Goal: Task Accomplishment & Management: Manage account settings

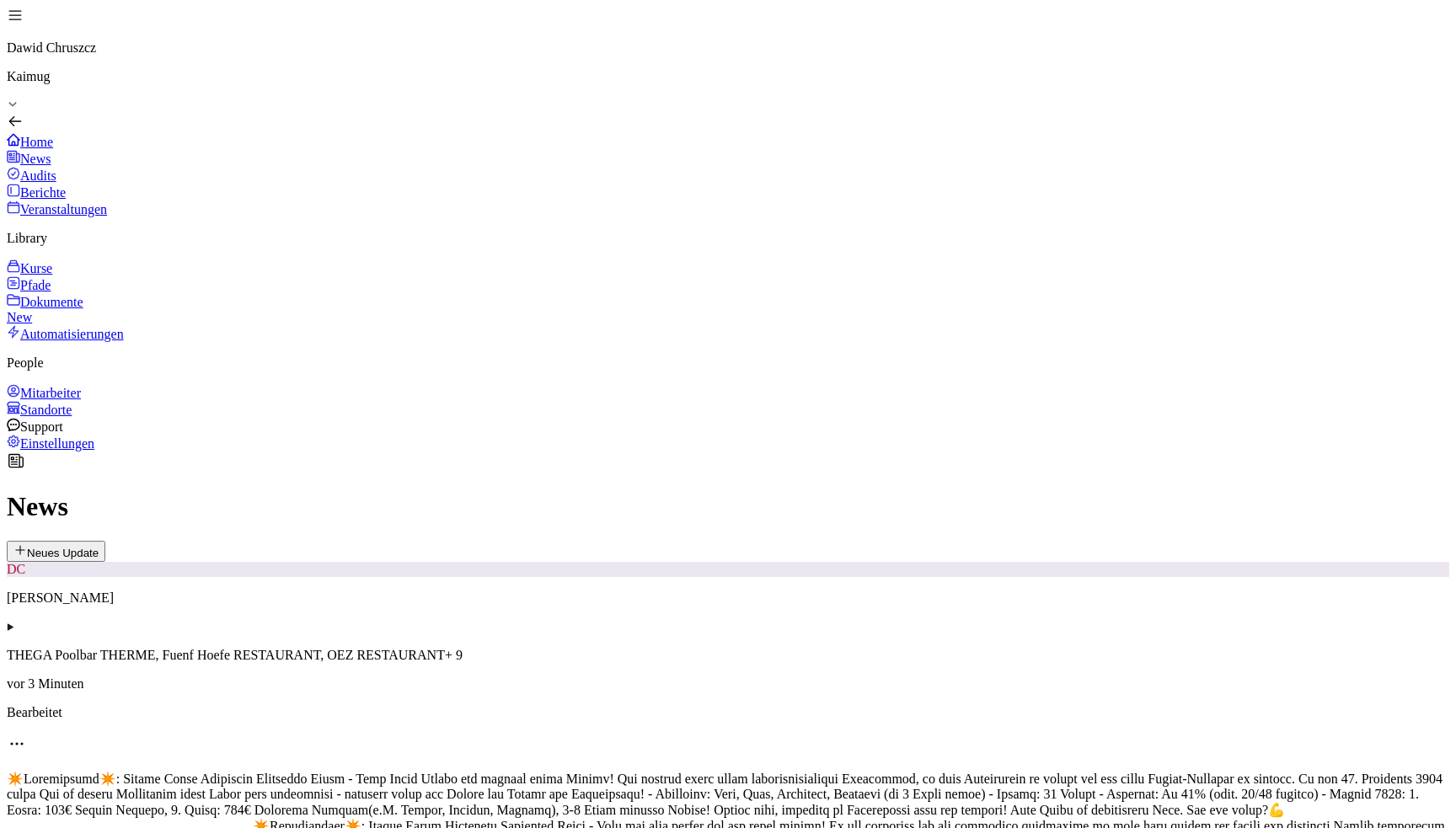
scroll to position [590, 0]
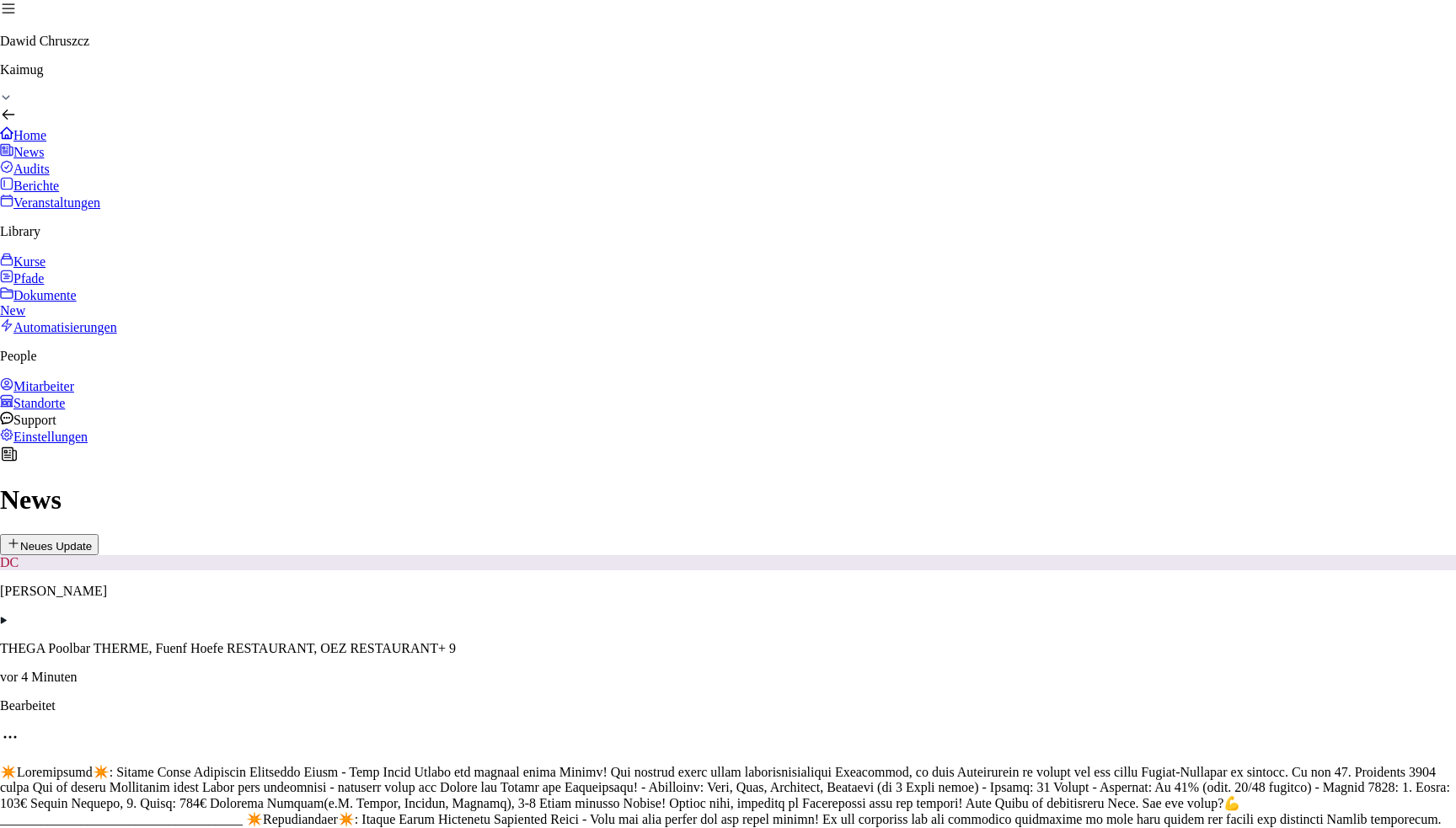
scroll to position [0, 0]
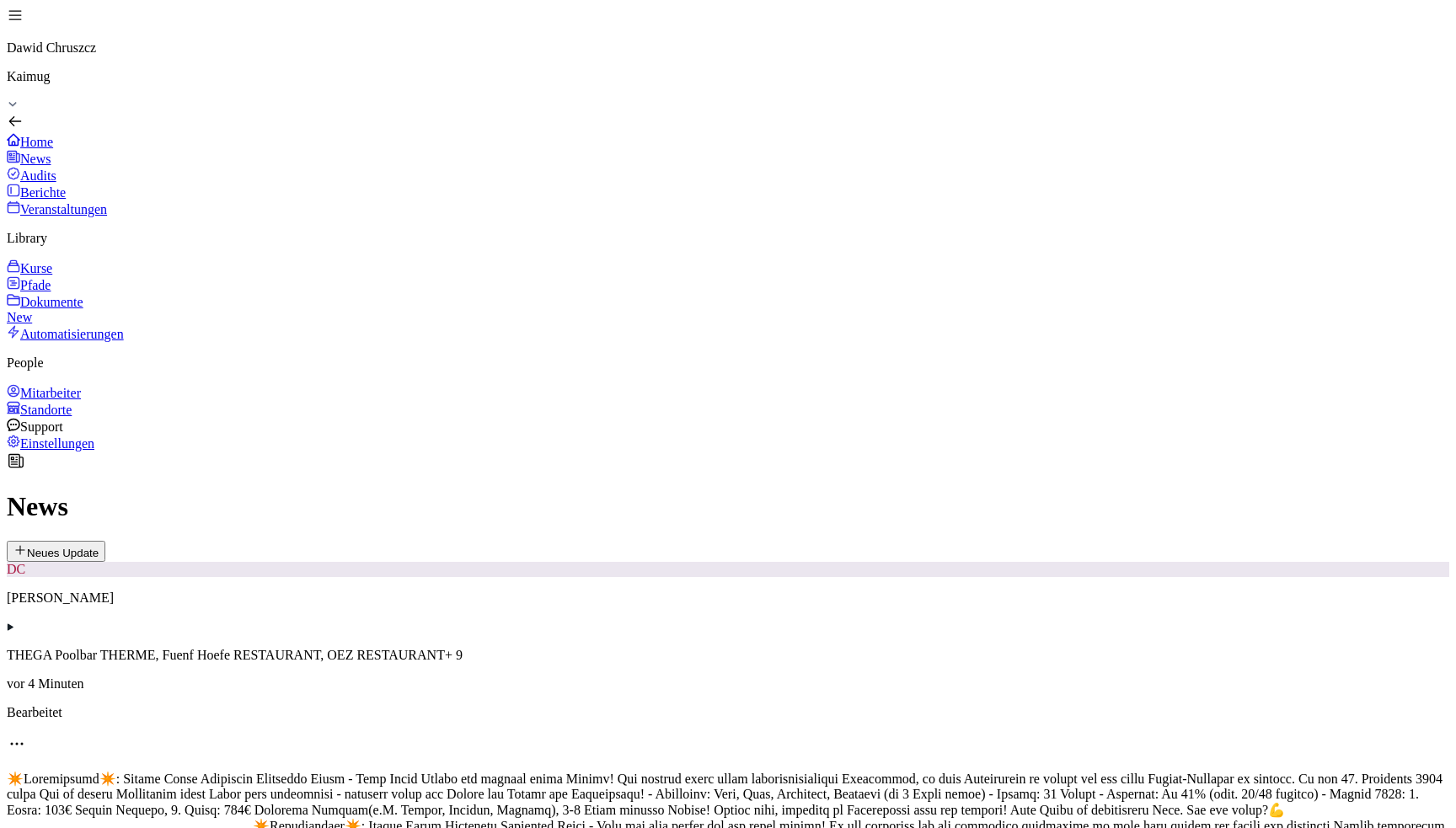
click at [1043, 102] on html "[PERSON_NAME] Kaimug Home News Audits Berichte Veranstaltungen Library Kurse Pf…" at bounding box center [728, 414] width 1456 height 828
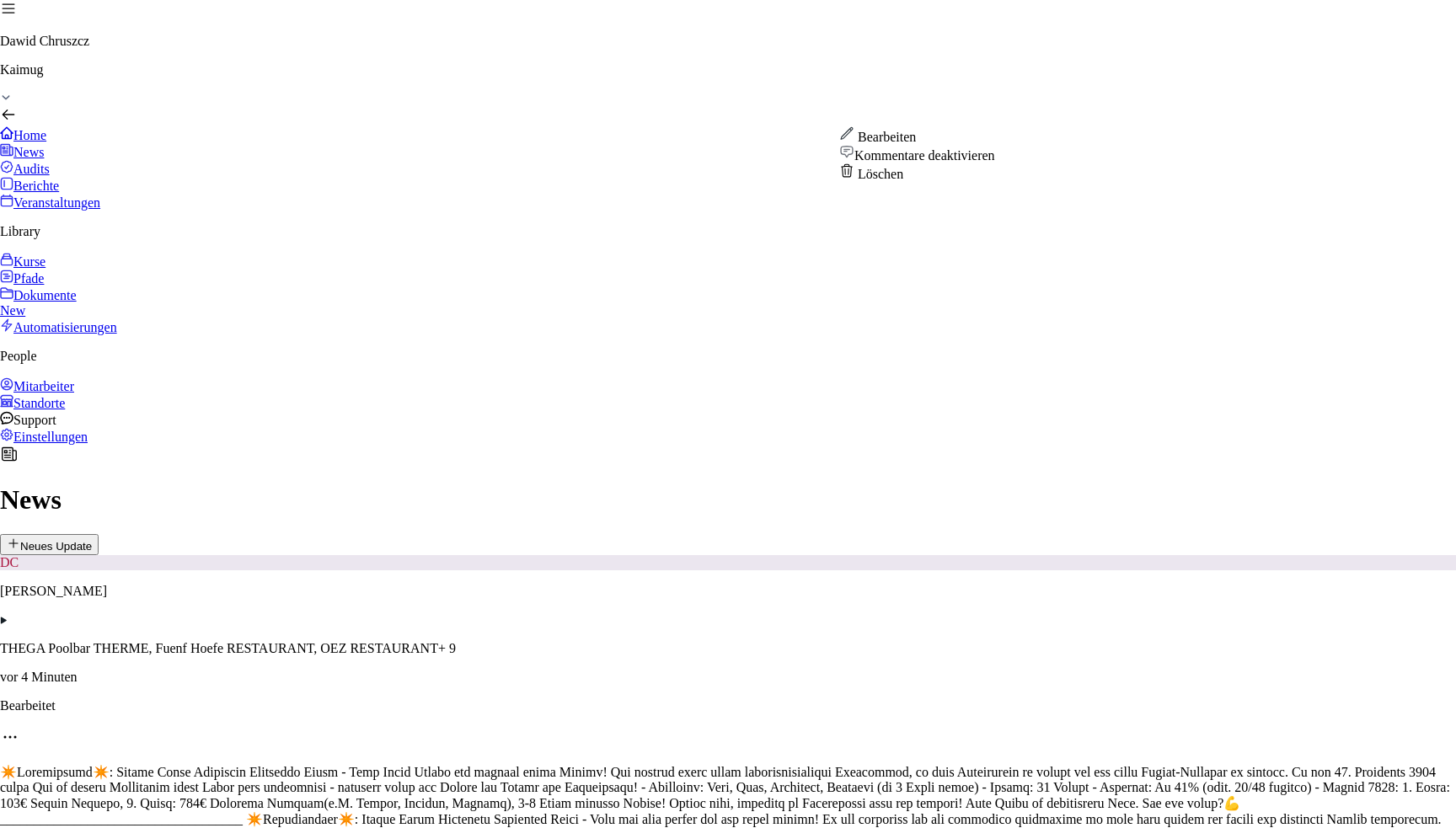
click at [968, 145] on div "Bearbeiten" at bounding box center [917, 136] width 156 height 19
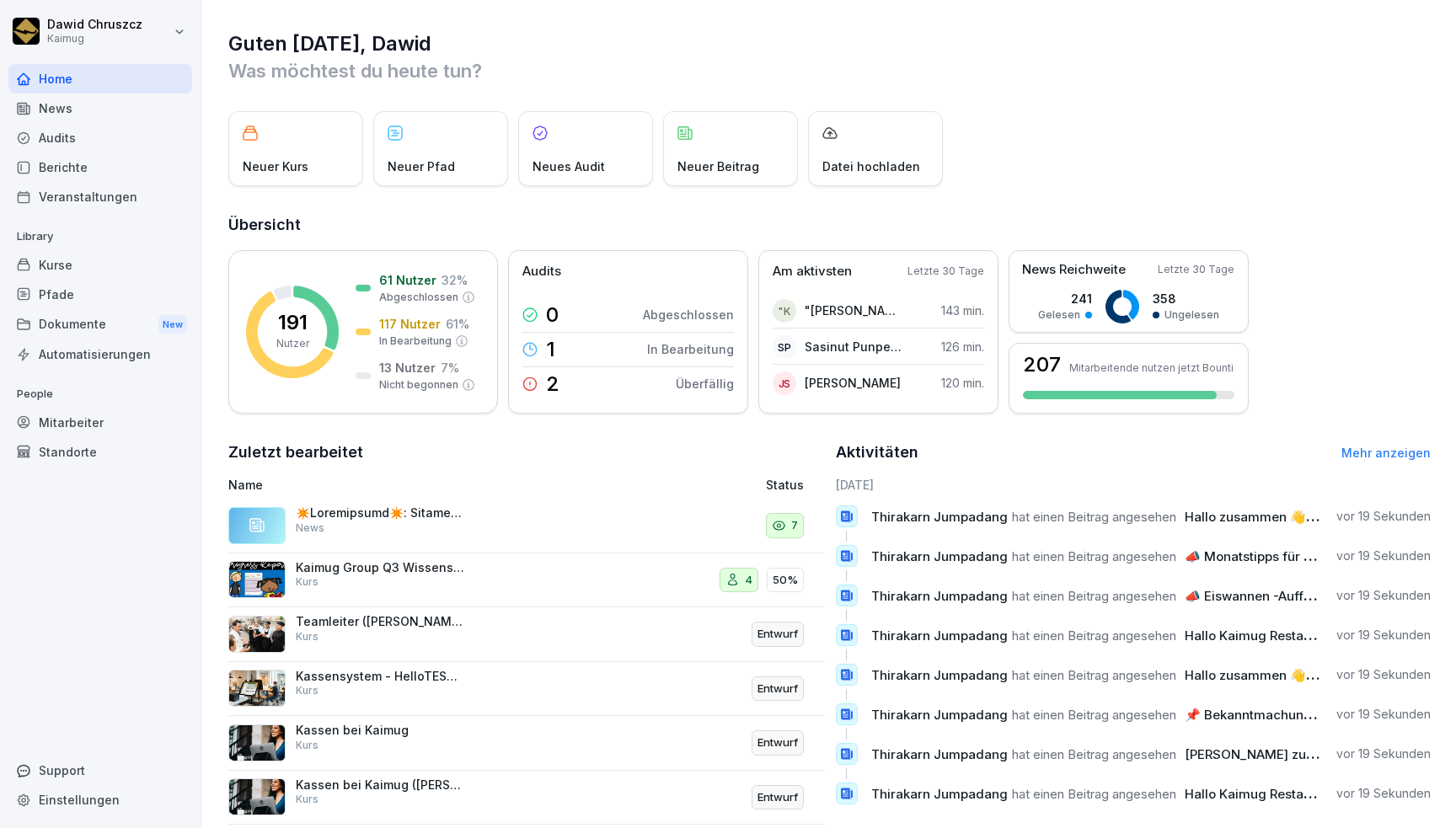
click at [87, 116] on div "News" at bounding box center [100, 108] width 183 height 29
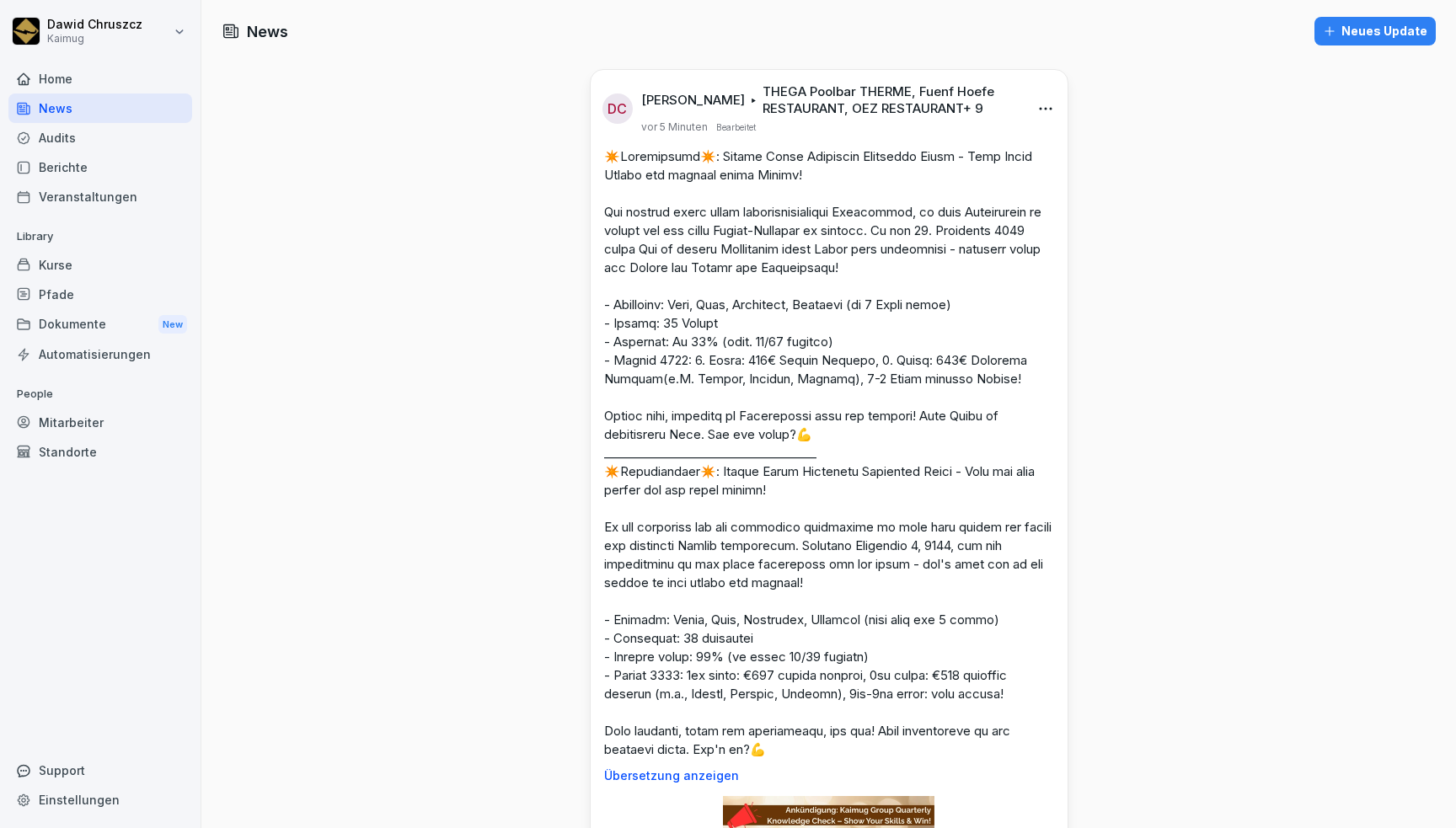
click at [1035, 106] on html "Dawid Chruszcz Kaimug Home News Audits Berichte Veranstaltungen Library Kurse P…" at bounding box center [728, 414] width 1456 height 828
click at [980, 147] on div "Bearbeiten" at bounding box center [944, 144] width 208 height 33
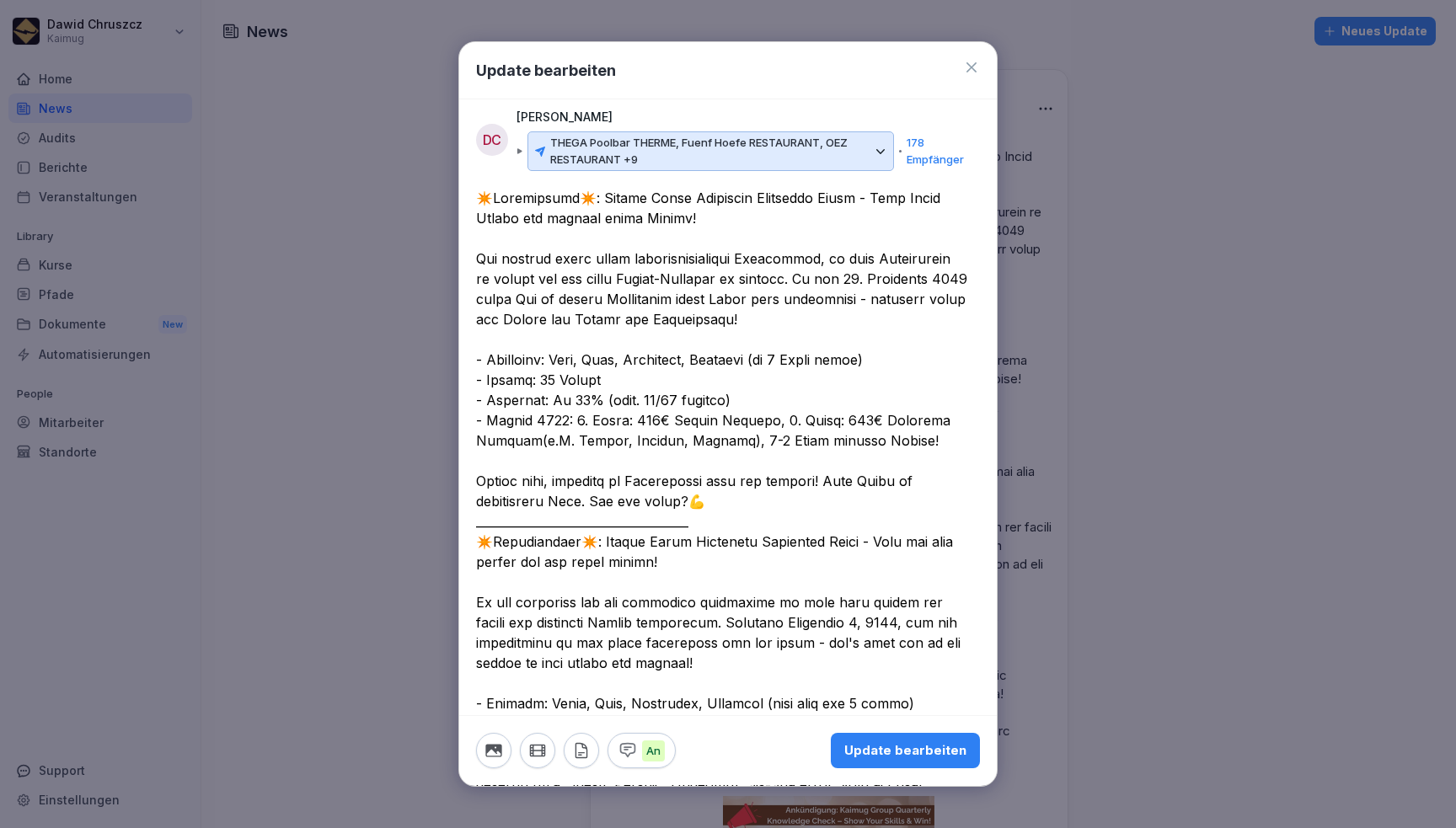
click at [873, 153] on icon at bounding box center [880, 152] width 15 height 15
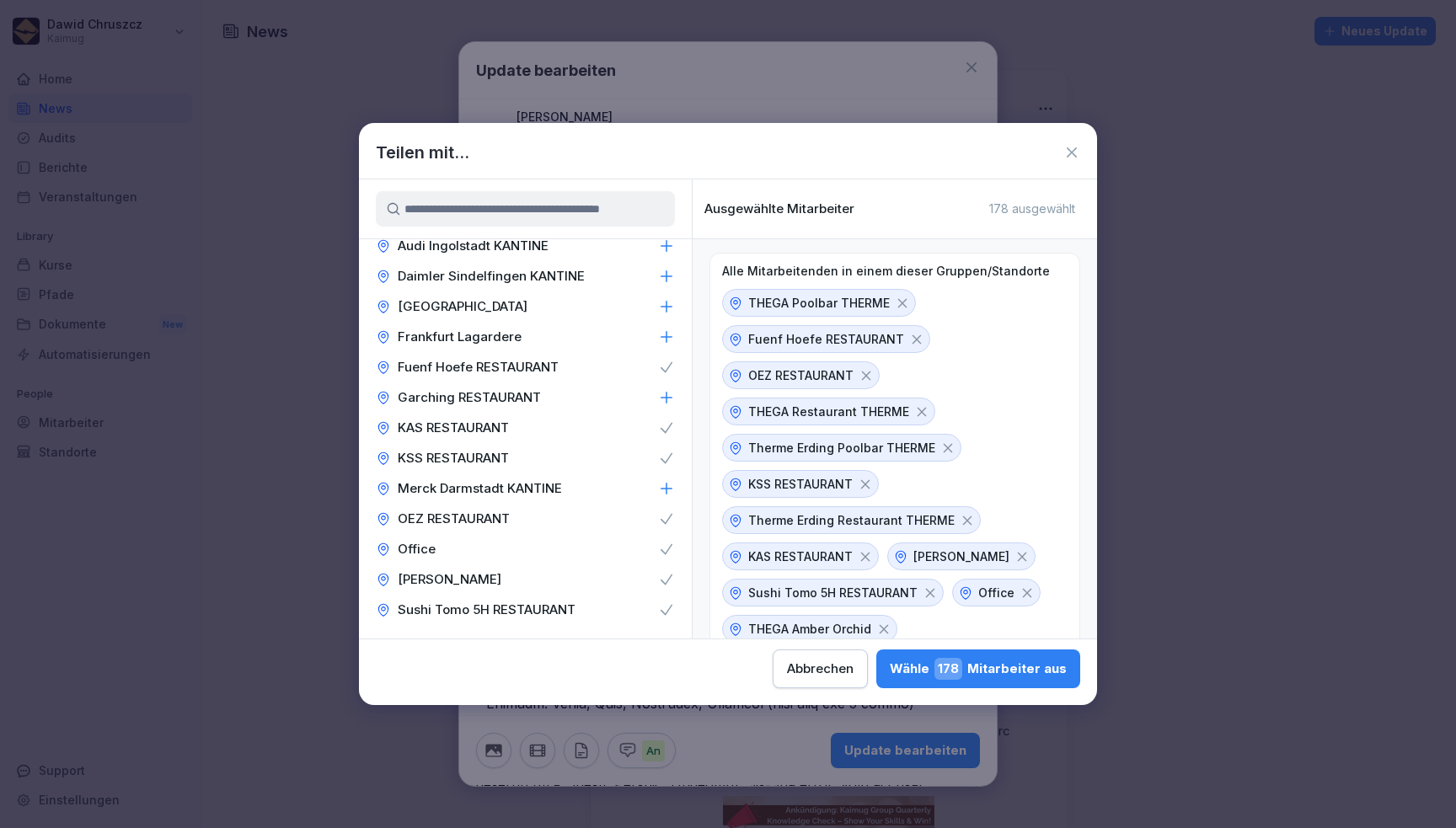
scroll to position [84, 0]
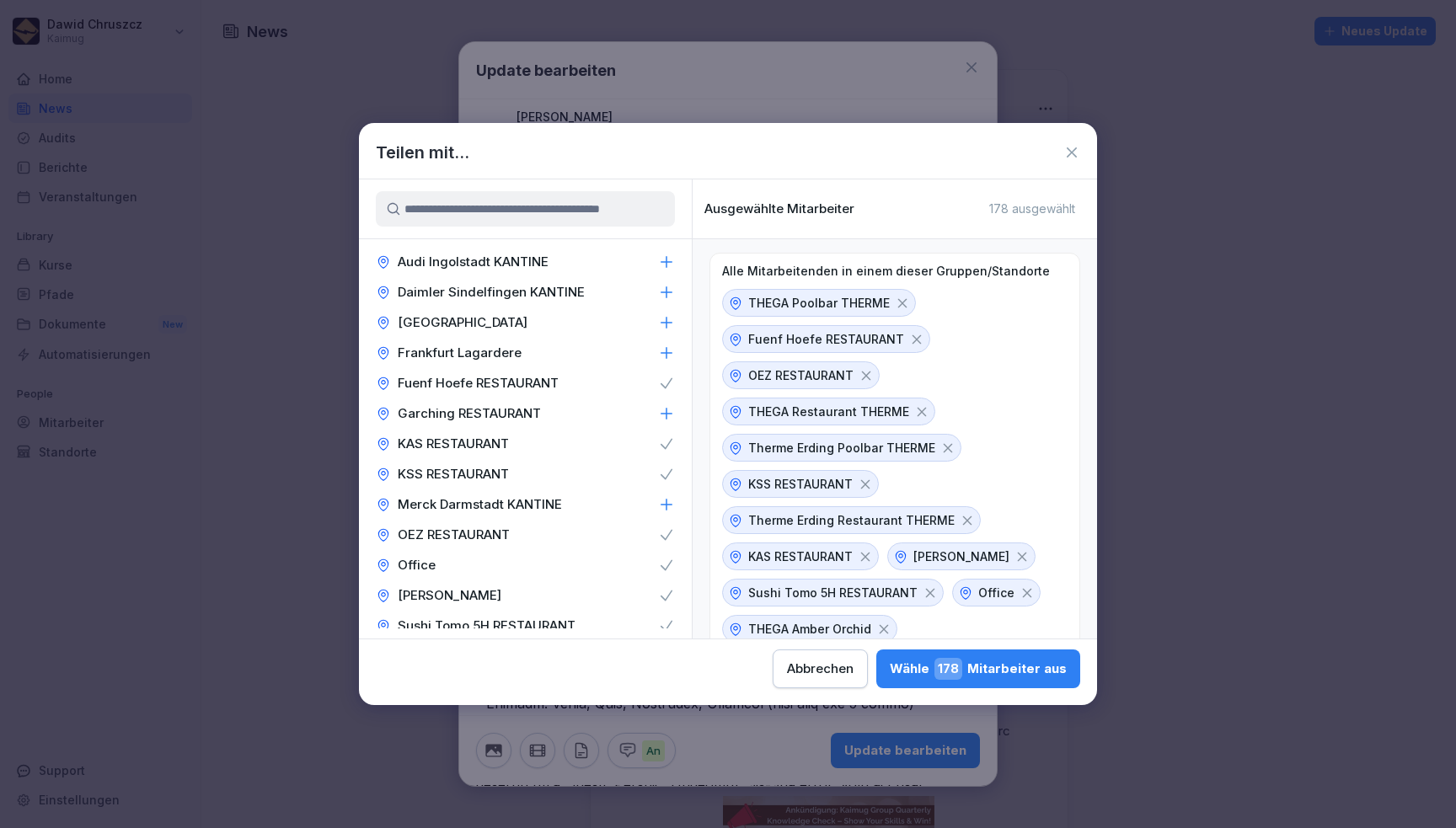
click at [644, 422] on div "Garching RESTAURANT" at bounding box center [525, 413] width 333 height 30
click at [963, 667] on span "181" at bounding box center [950, 669] width 26 height 22
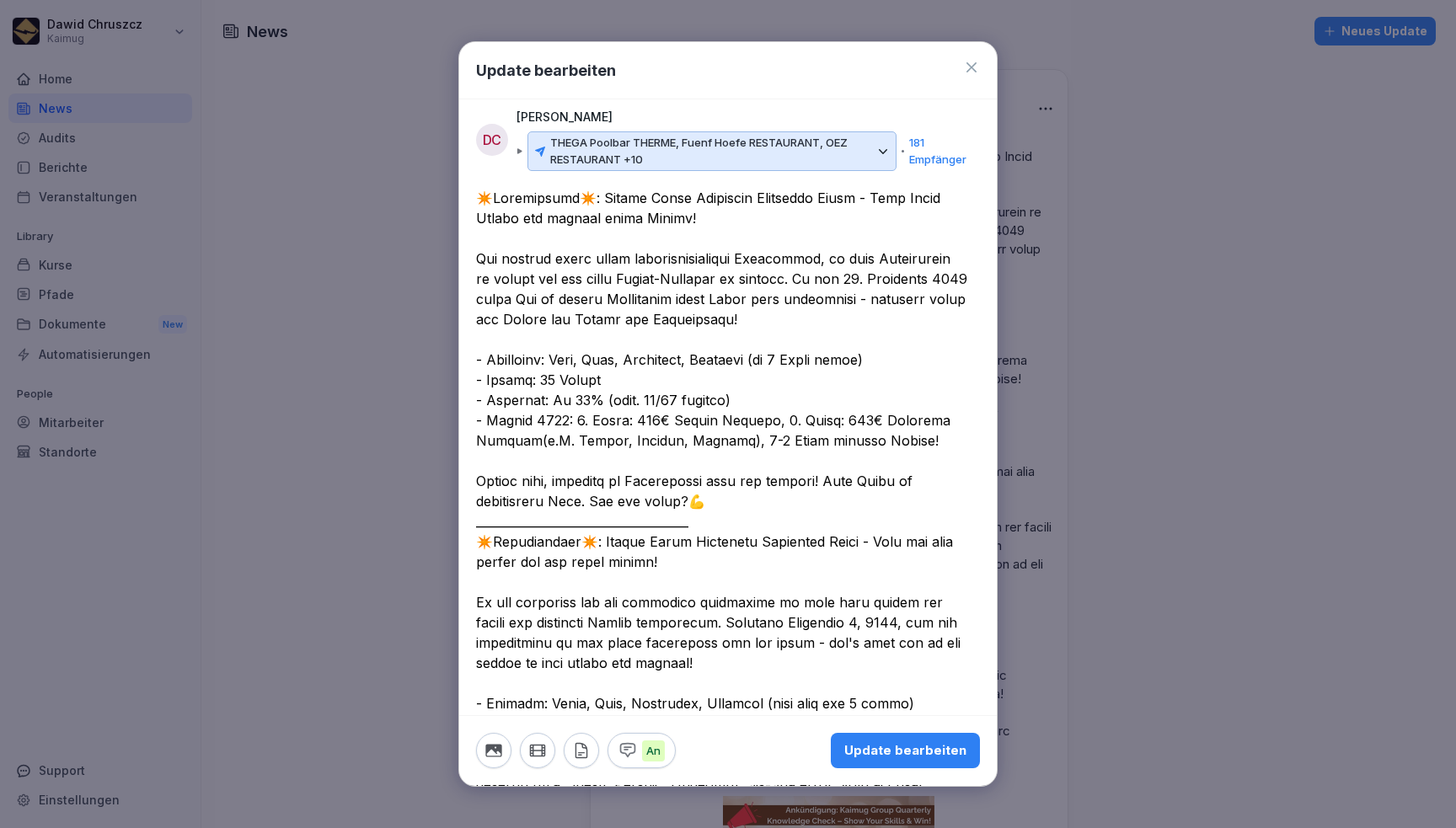
click at [911, 751] on div "Update bearbeiten" at bounding box center [905, 752] width 122 height 19
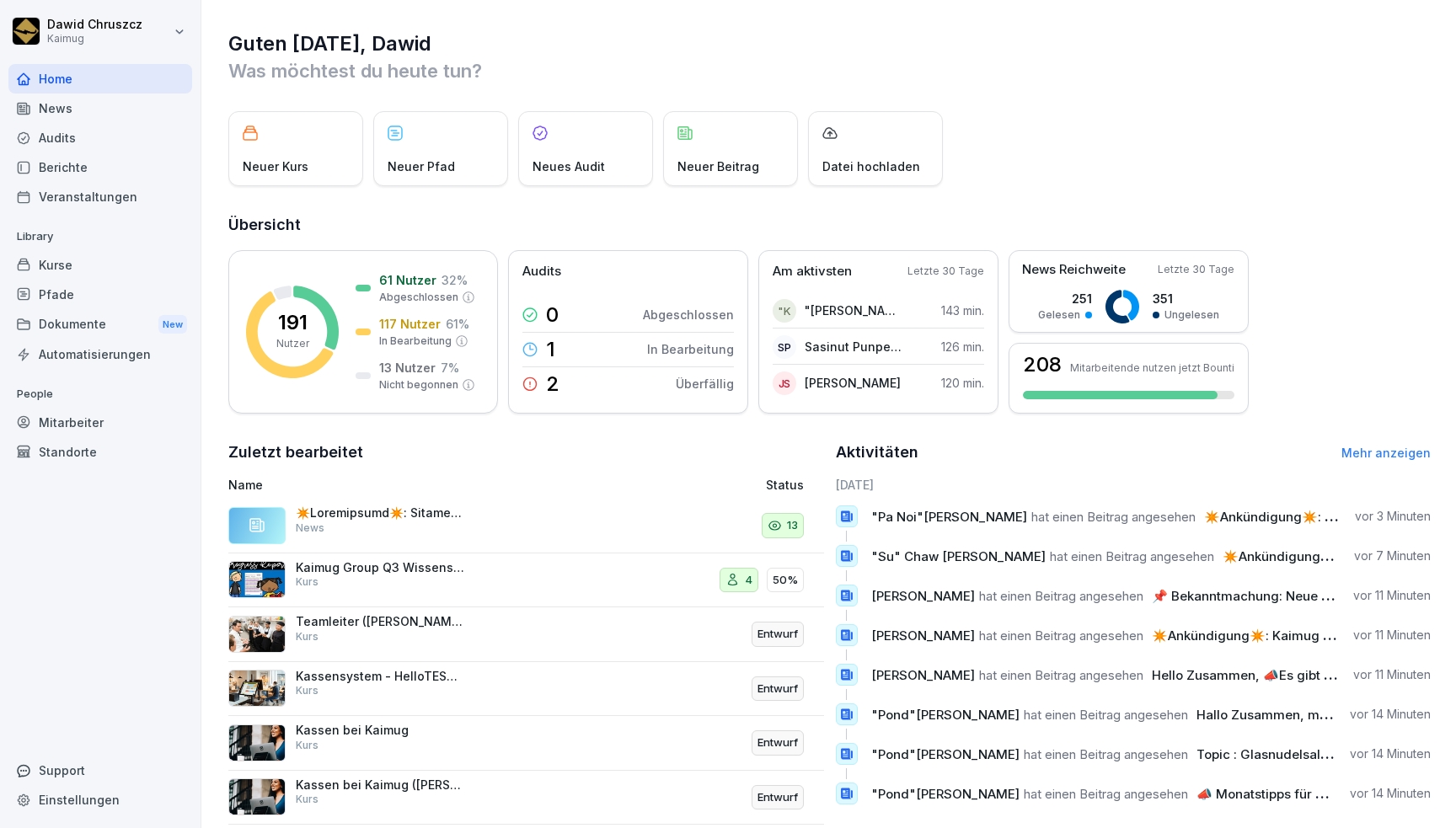
click at [417, 528] on div "News" at bounding box center [379, 520] width 169 height 30
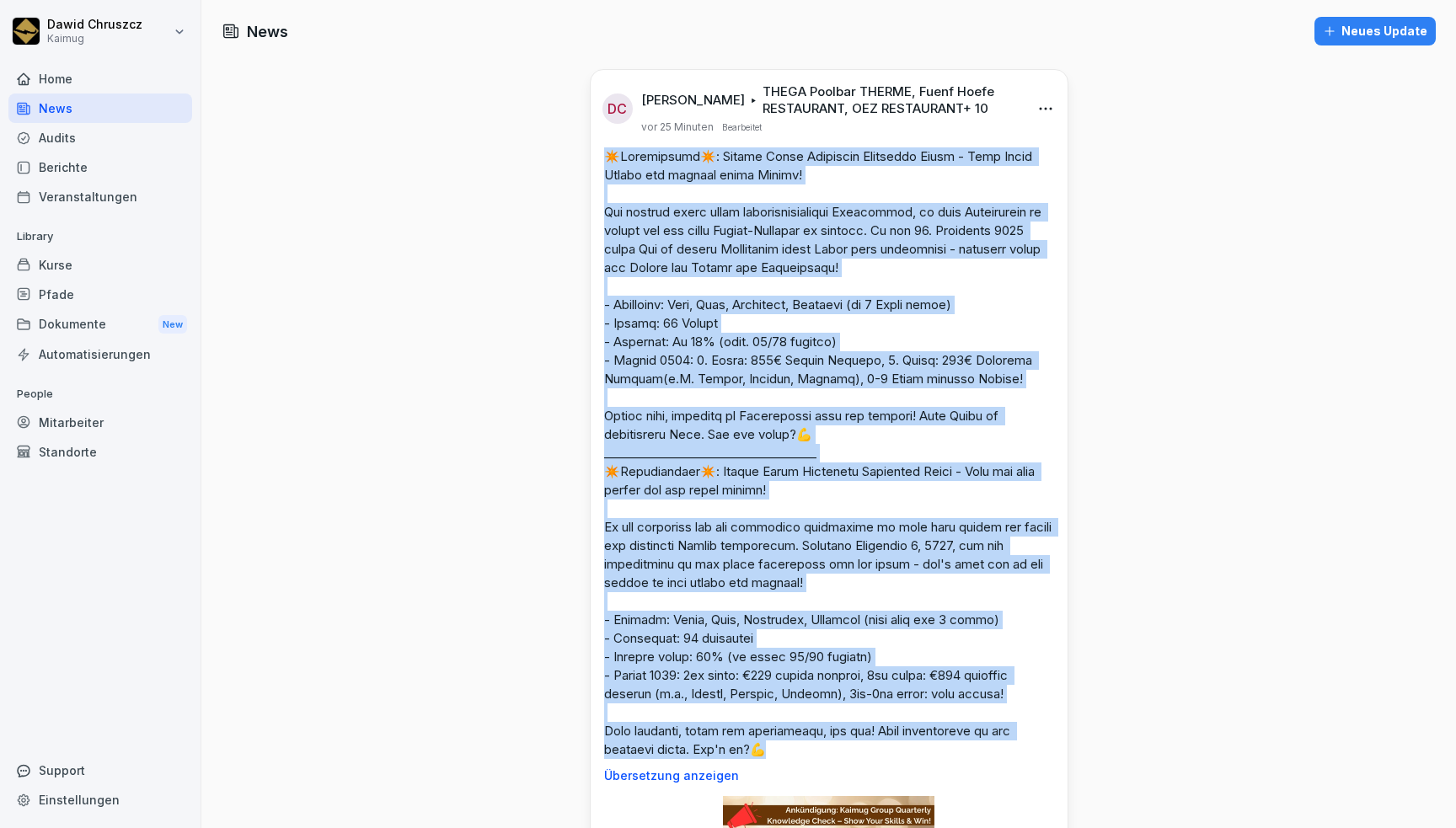
drag, startPoint x: 596, startPoint y: 158, endPoint x: 840, endPoint y: 754, distance: 644.0
click at [840, 754] on div "Übersetzung anzeigen" at bounding box center [829, 465] width 477 height 635
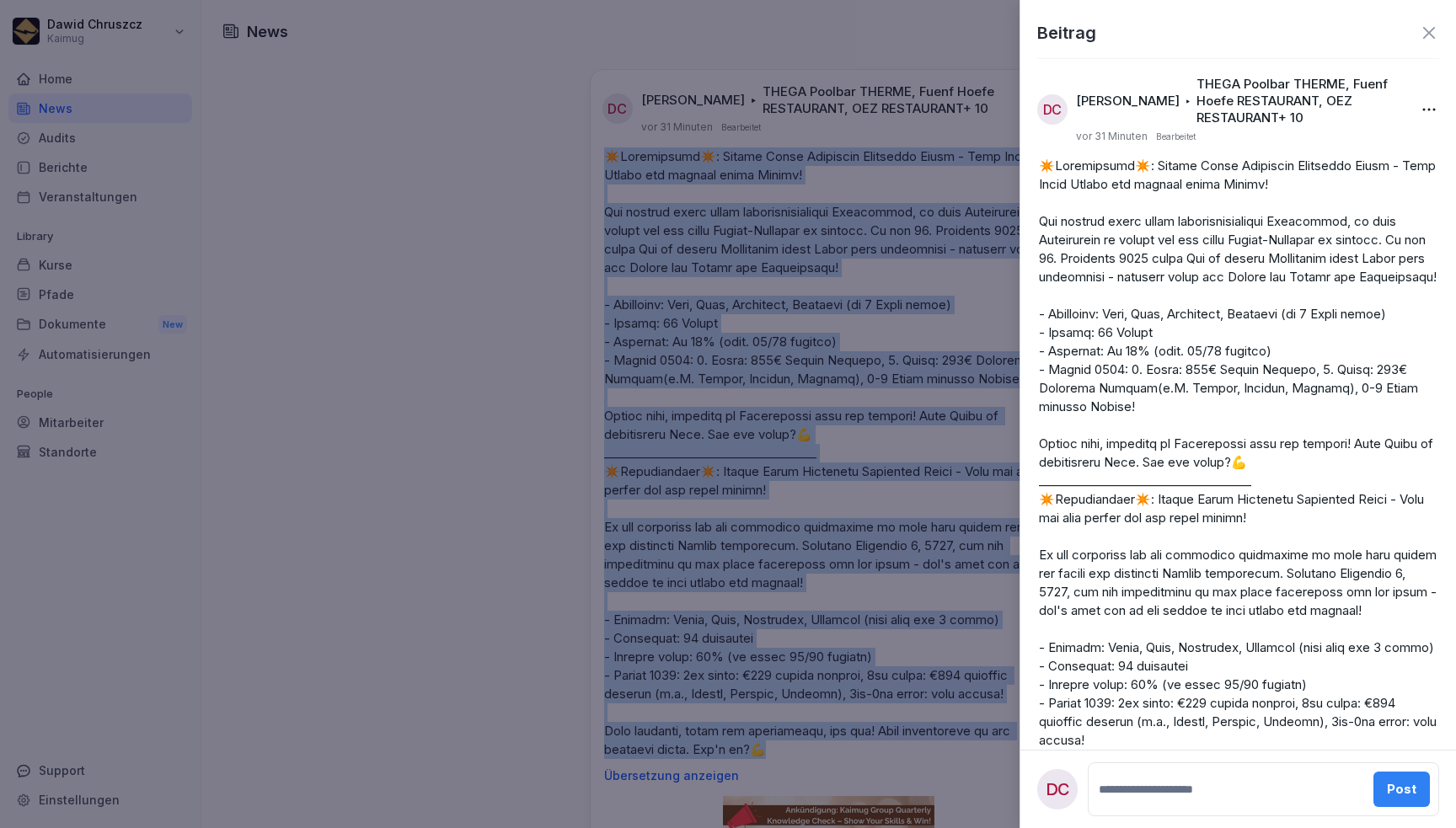
copy p "✴️Loremipsumd✴️: Sitame Conse Adipiscin Elitseddo Eiusm - Temp Incid Utlabo etd…"
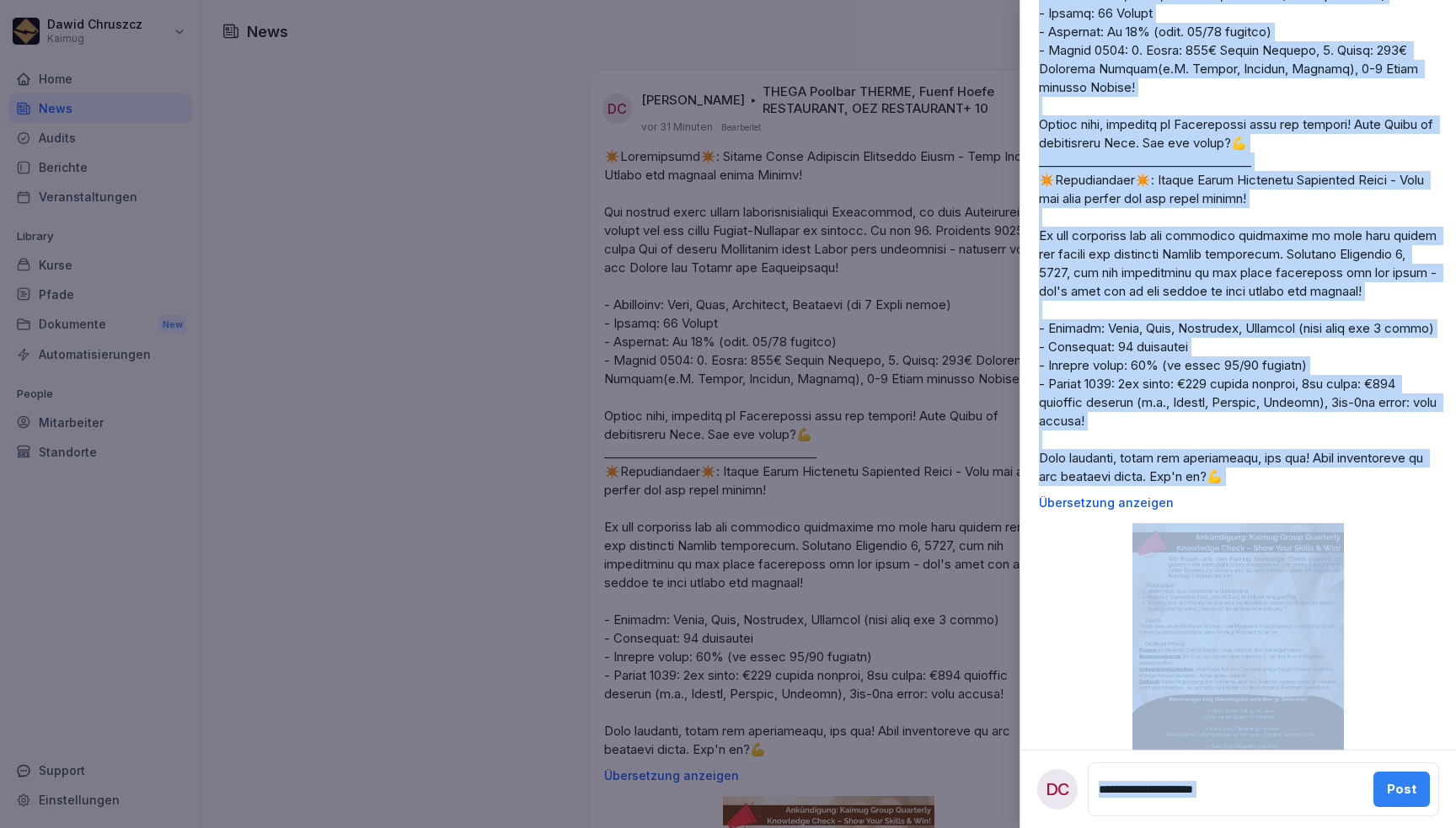
scroll to position [384, 0]
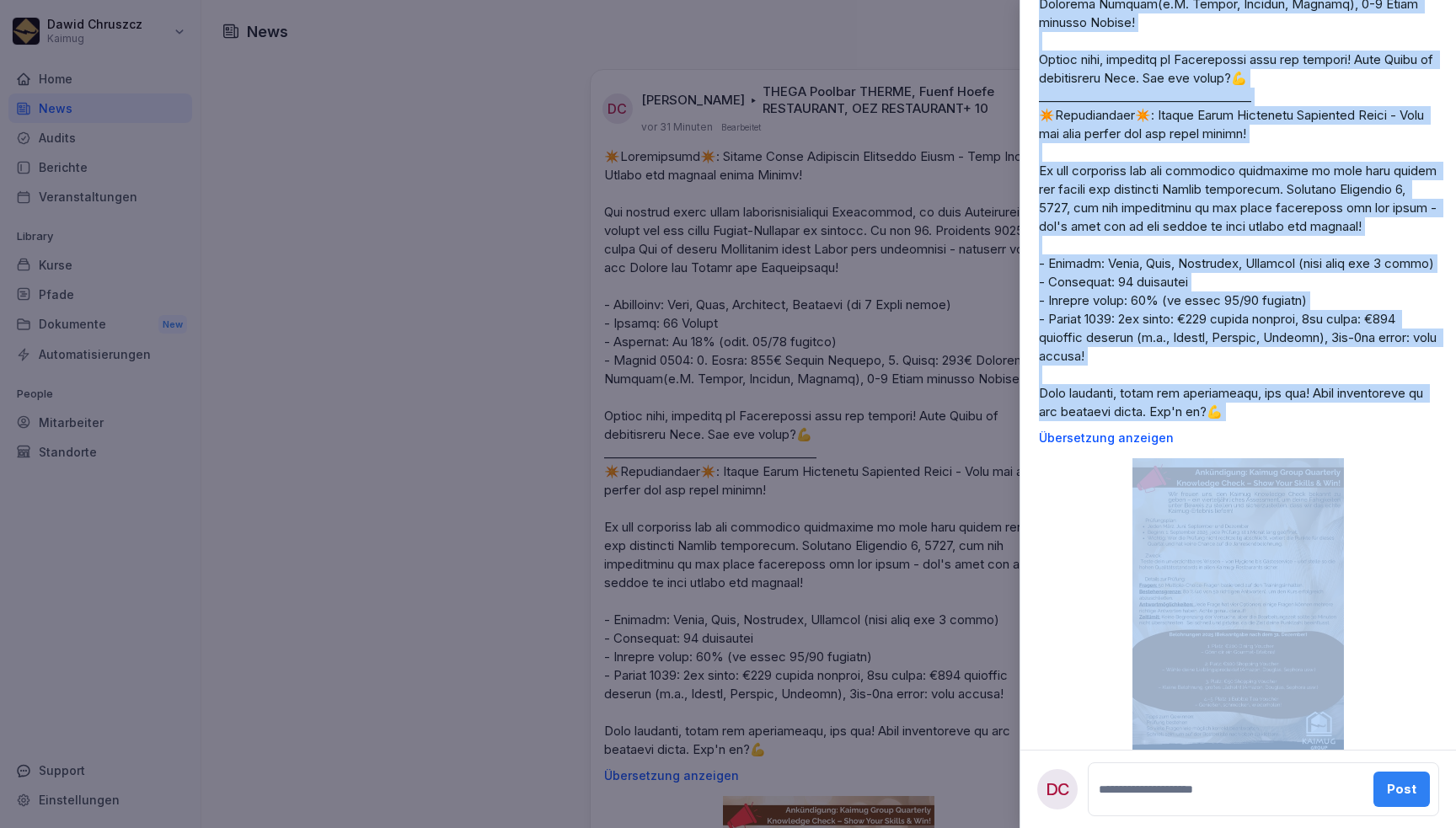
drag, startPoint x: 1041, startPoint y: 147, endPoint x: 1341, endPoint y: 482, distance: 449.7
click at [1341, 444] on div "Übersetzung anzeigen" at bounding box center [1238, 108] width 426 height 672
copy div "✴️Loremipsumd✴️: Sitame Conse Adipiscin Elitseddo Eiusm - Temp Incid Utlabo etd…"
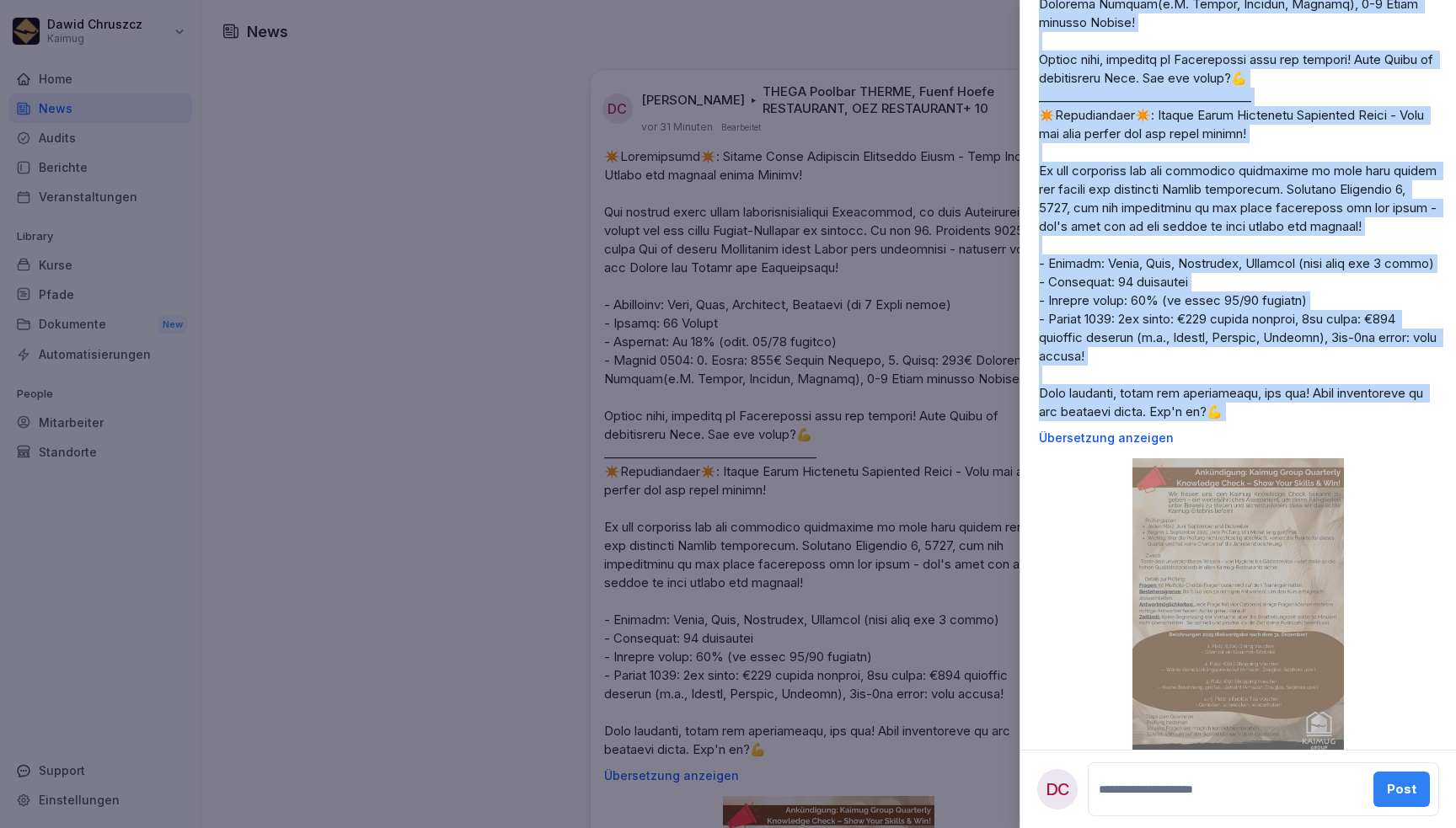
click at [1236, 296] on p at bounding box center [1238, 97] width 398 height 649
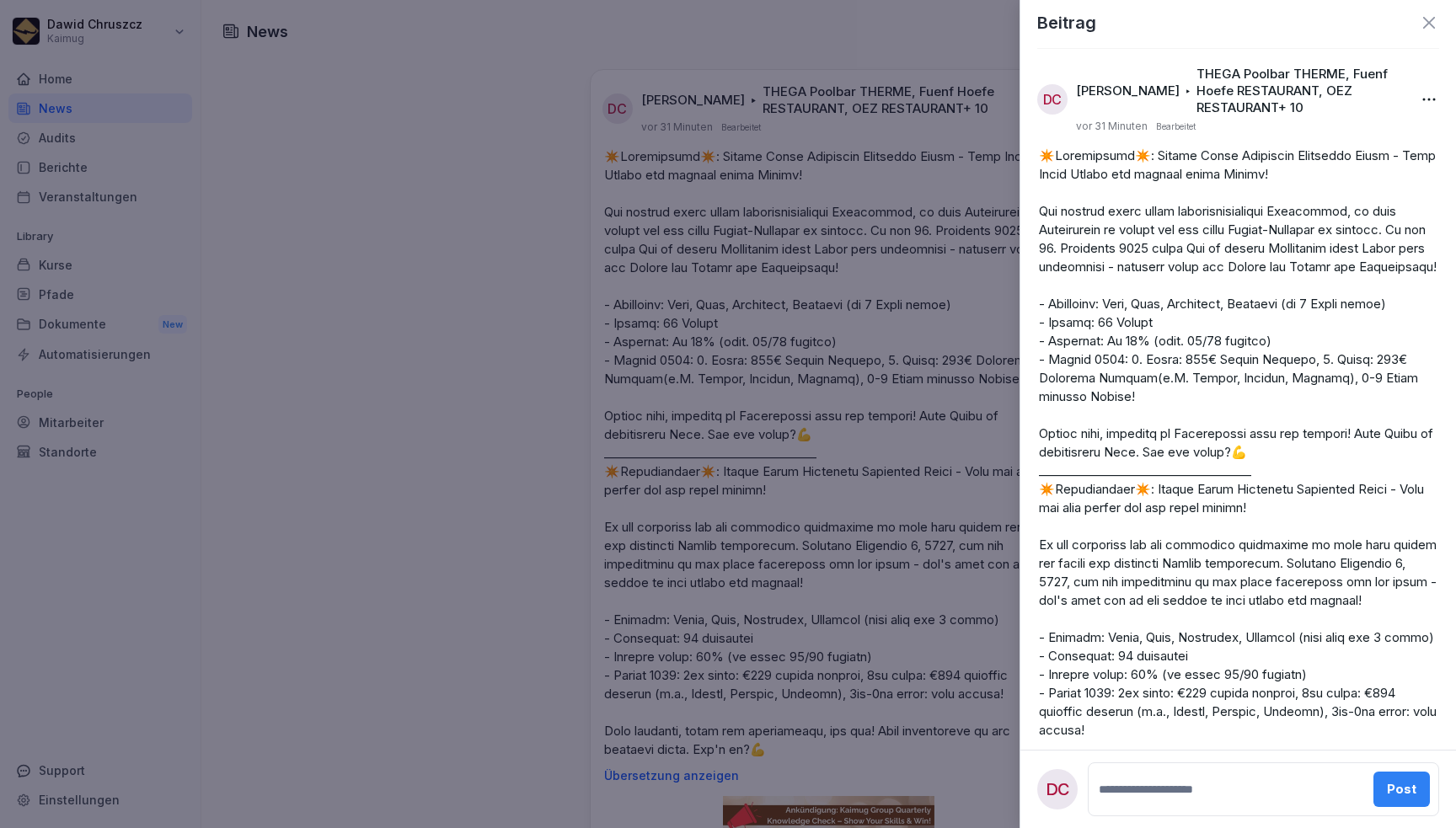
scroll to position [0, 0]
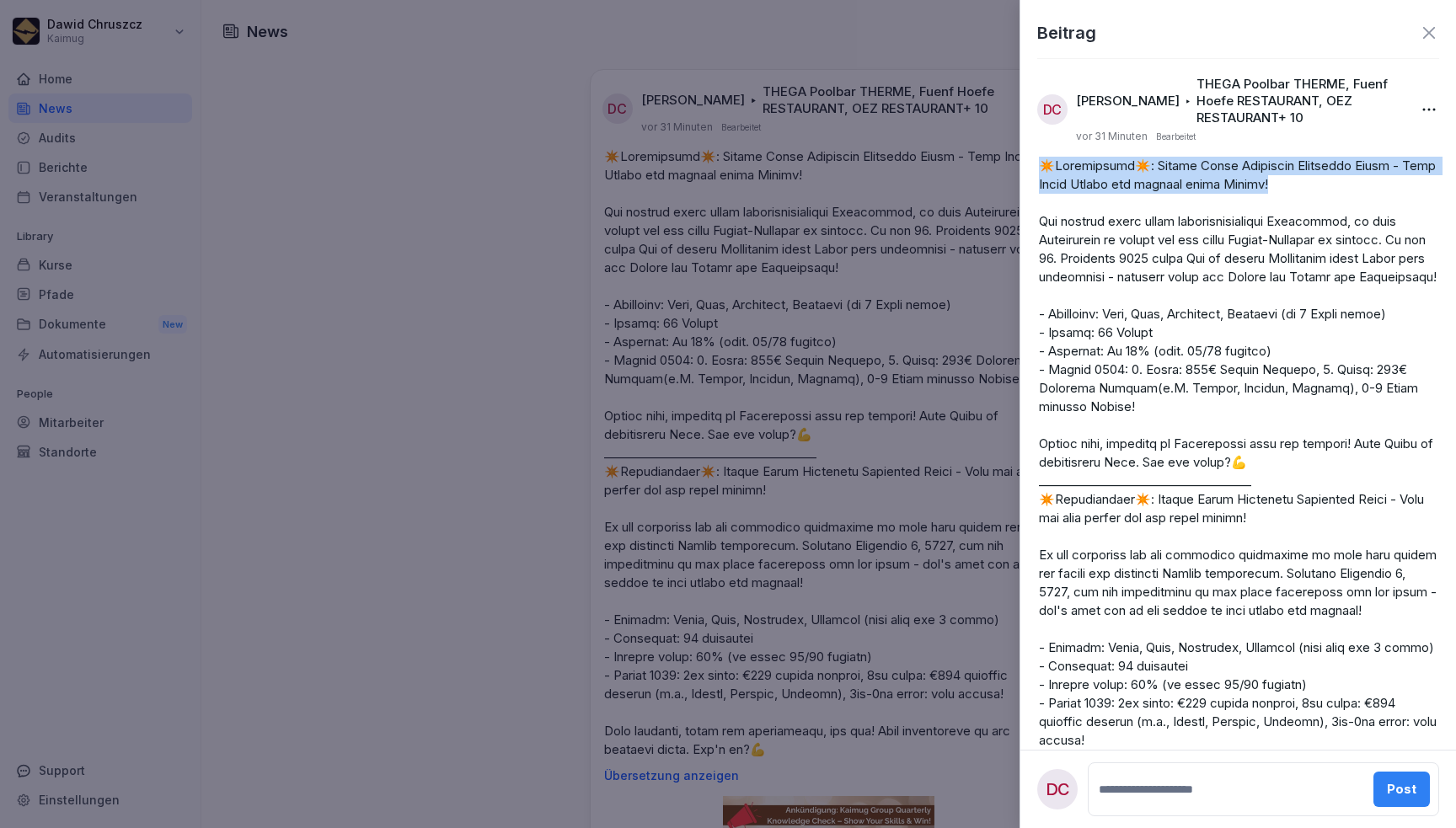
drag, startPoint x: 1291, startPoint y: 164, endPoint x: 1043, endPoint y: 153, distance: 248.2
click at [1043, 157] on p at bounding box center [1238, 481] width 398 height 649
copy p "✴️Ankündigung✴️: Kaimug Group Quarterly Knowledge Check - Zeig Deine Skills und…"
click at [809, 383] on div at bounding box center [728, 414] width 1456 height 828
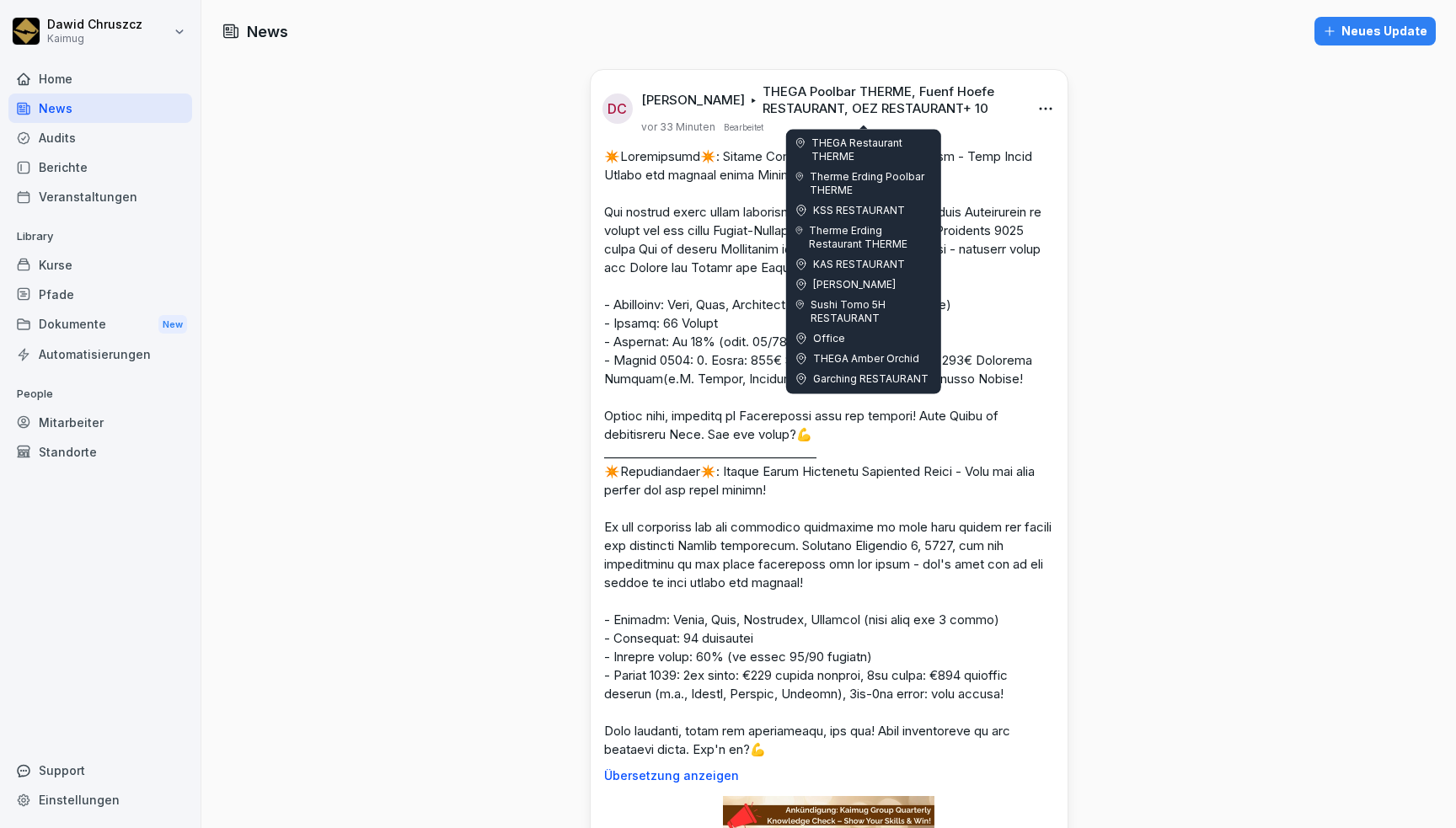
click at [920, 101] on p "THEGA Poolbar THERME, Fuenf Hoefe RESTAURANT, OEZ RESTAURANT + 10" at bounding box center [890, 99] width 256 height 33
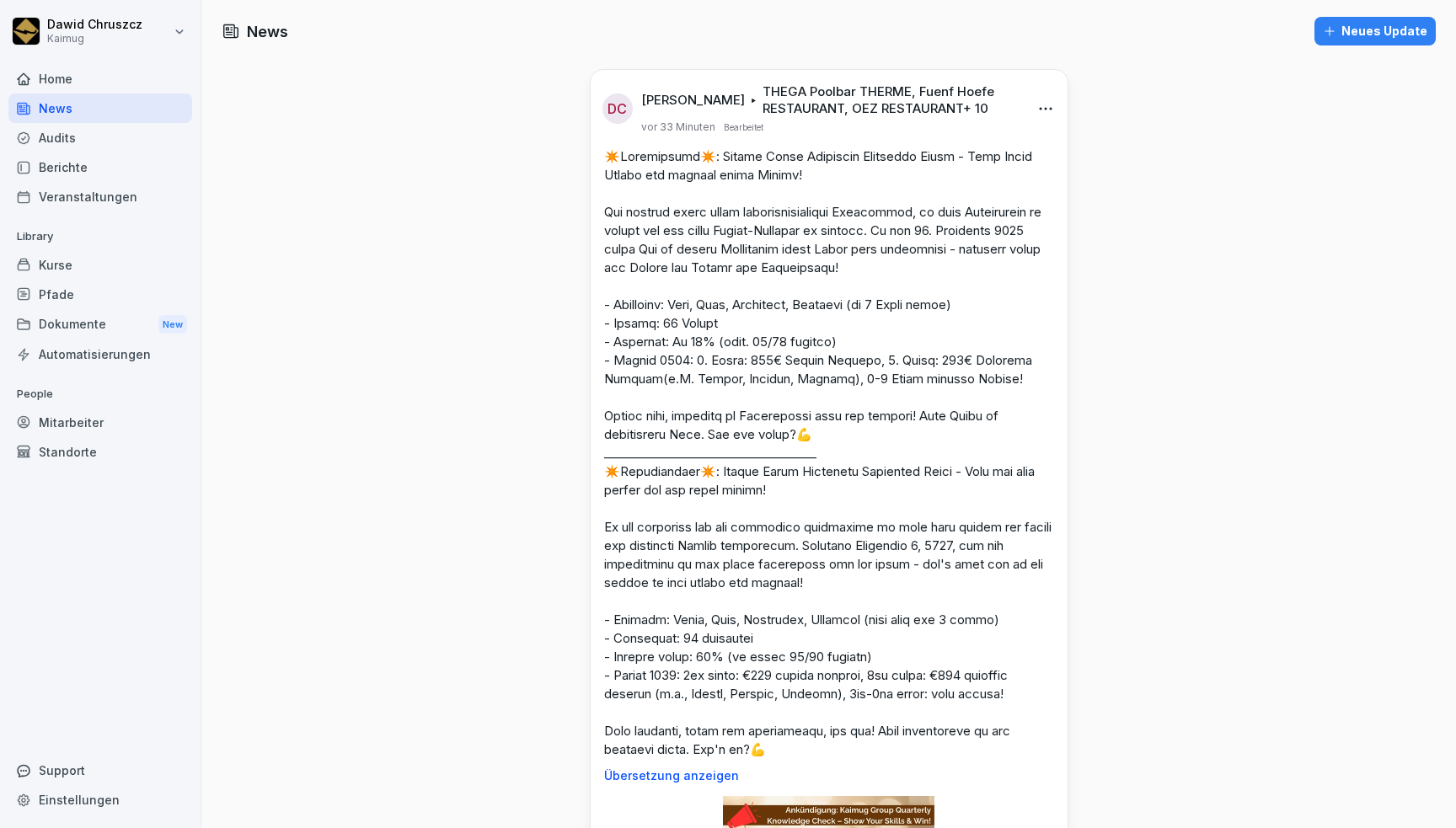
click at [1041, 105] on html "Dawid Chruszcz Kaimug Home News Audits Berichte Veranstaltungen Library Kurse P…" at bounding box center [728, 414] width 1456 height 828
click at [964, 147] on div "Bearbeiten" at bounding box center [944, 144] width 208 height 33
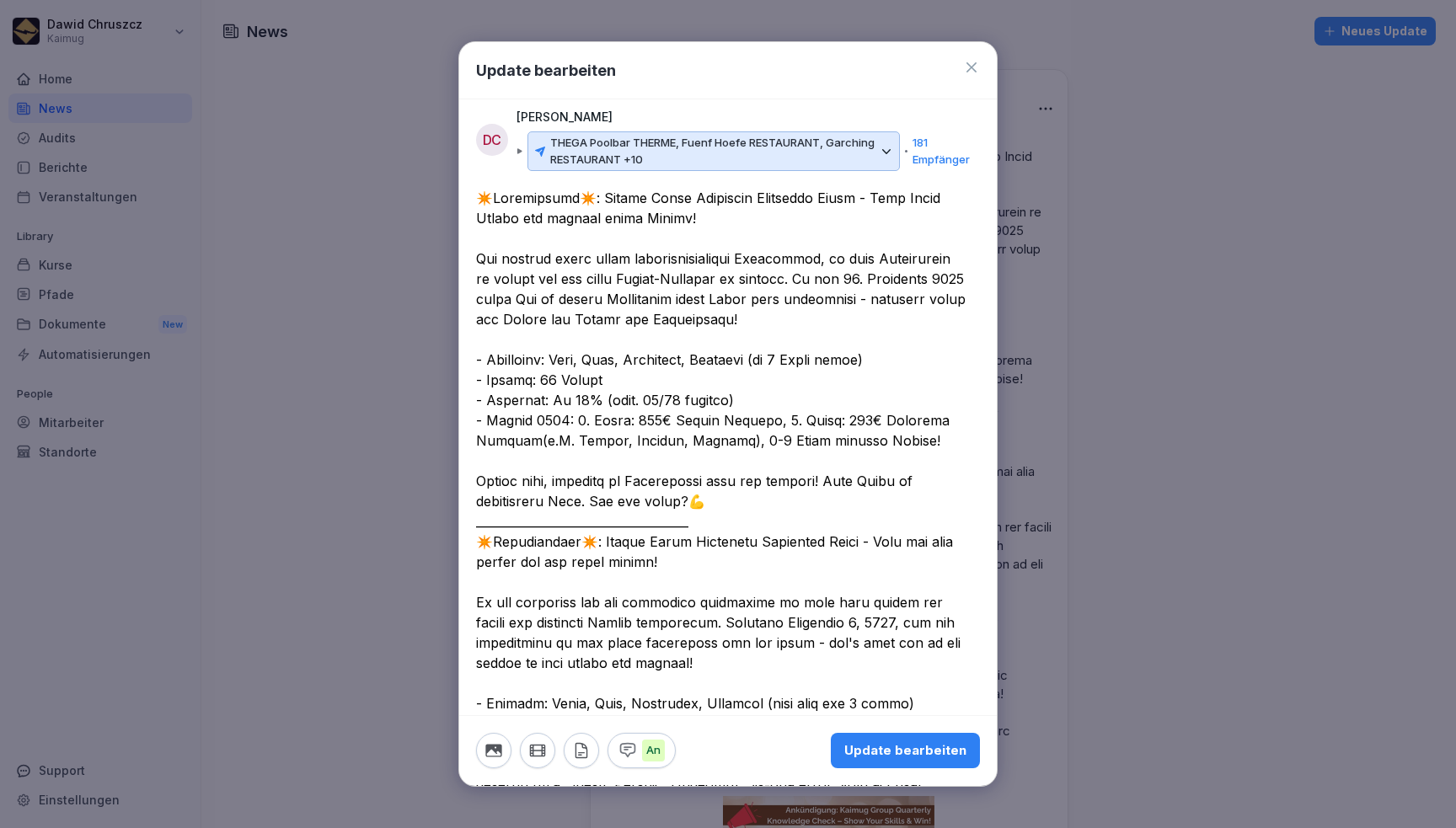
click at [839, 148] on p "THEGA Poolbar THERME, Fuenf Hoefe RESTAURANT, Garching RESTAURANT +10" at bounding box center [713, 151] width 325 height 33
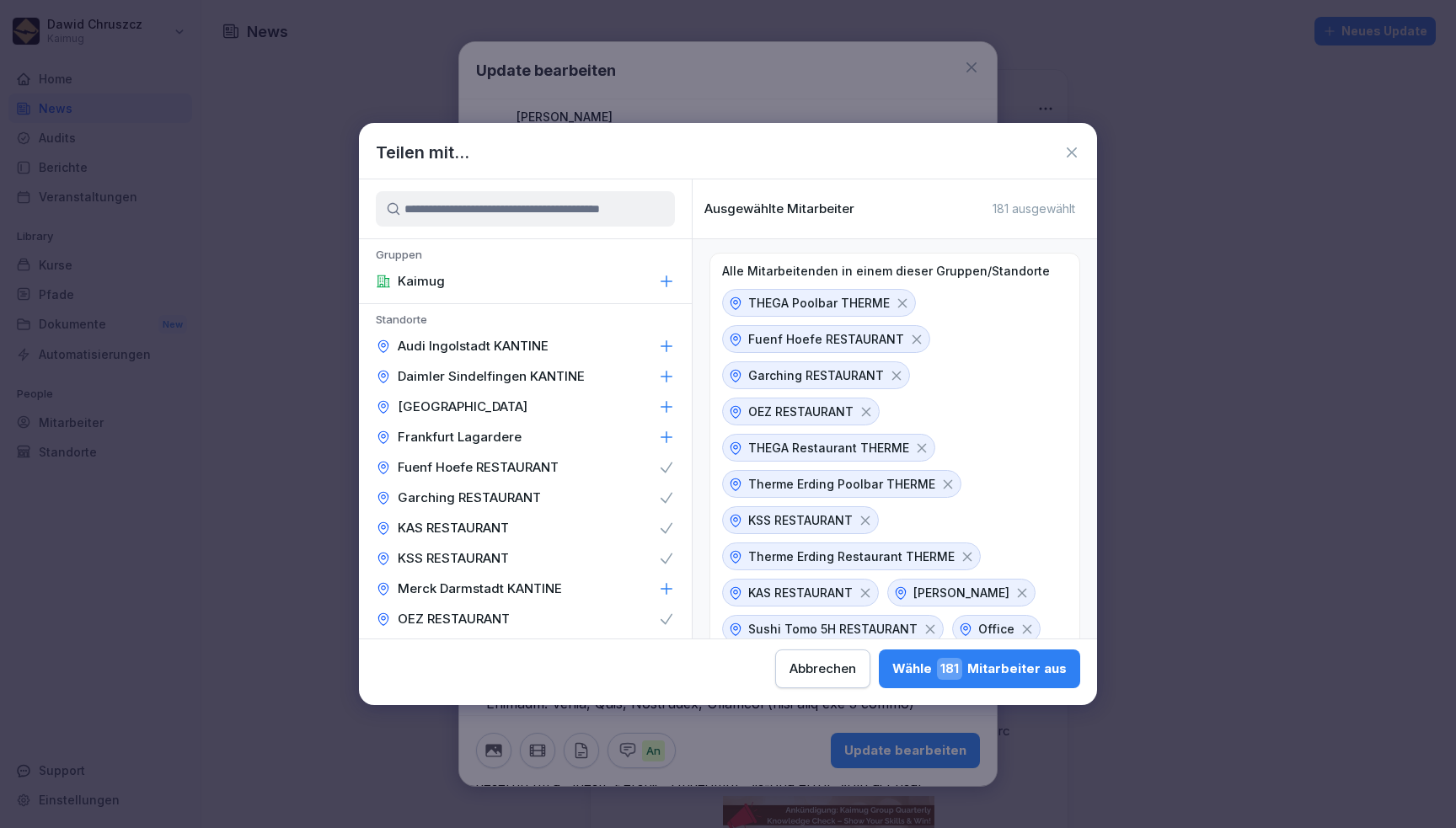
click at [1073, 150] on icon at bounding box center [1072, 152] width 10 height 10
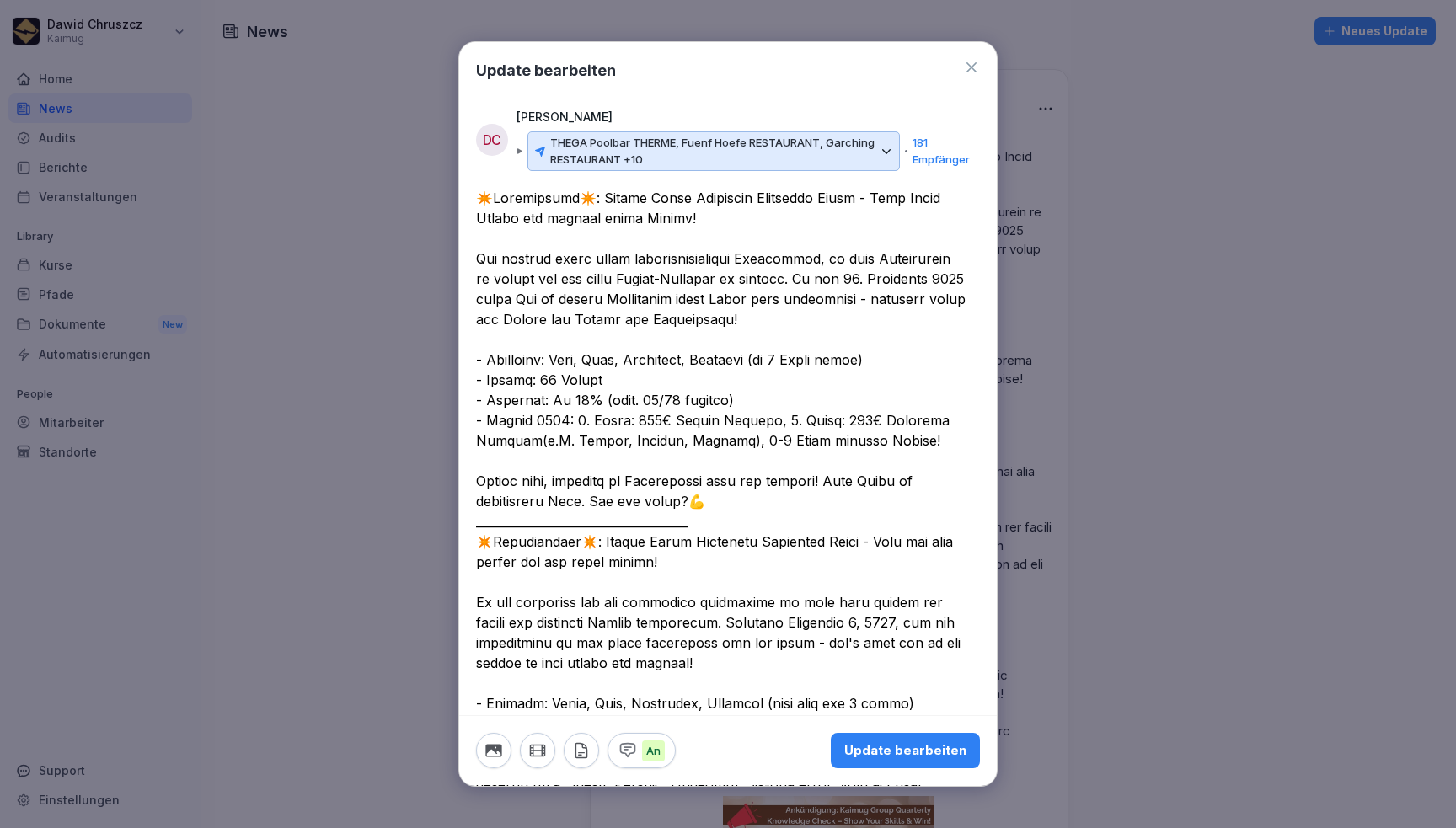
click at [907, 84] on div "Update bearbeiten" at bounding box center [728, 70] width 538 height 57
click at [967, 67] on icon at bounding box center [972, 68] width 10 height 10
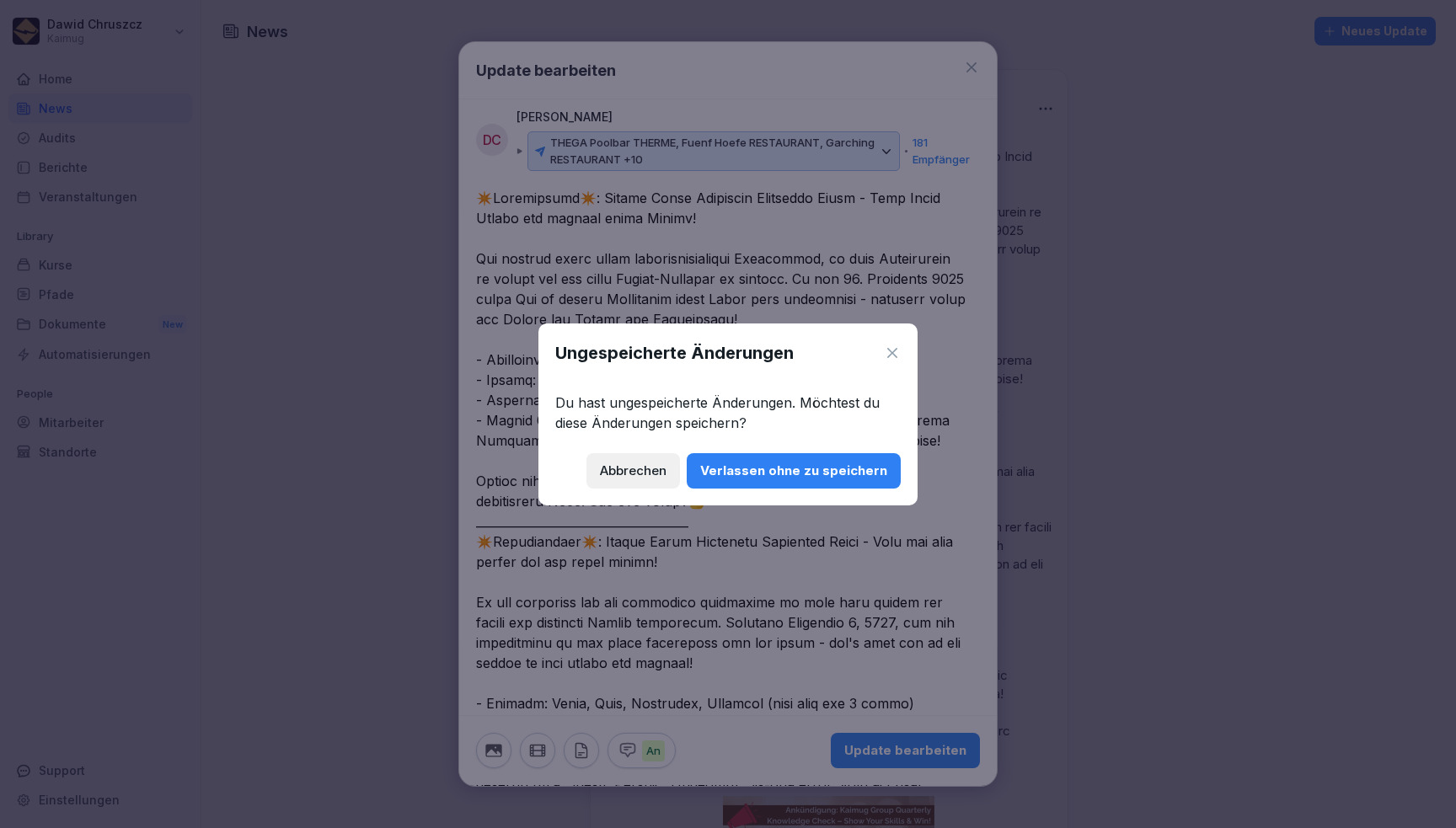
click at [772, 473] on div "Verlassen ohne zu speichern" at bounding box center [794, 471] width 187 height 19
